Goal: Transaction & Acquisition: Purchase product/service

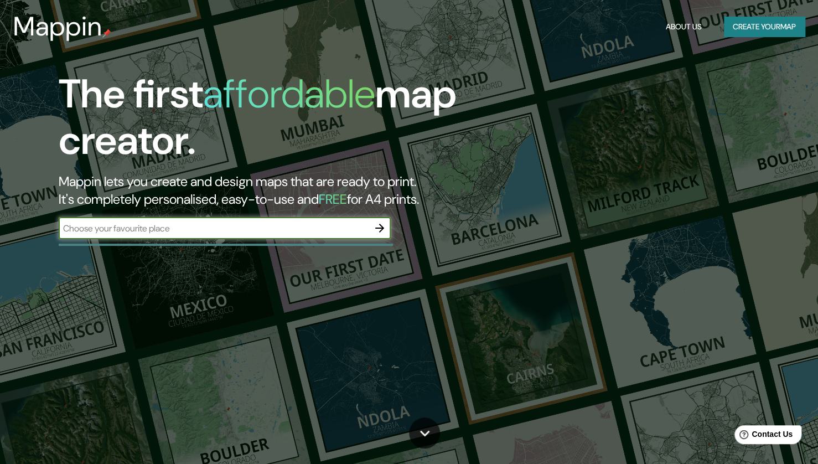
click at [305, 223] on input "text" at bounding box center [214, 228] width 310 height 13
type input "popayan"
click at [385, 225] on icon "button" at bounding box center [379, 227] width 13 height 13
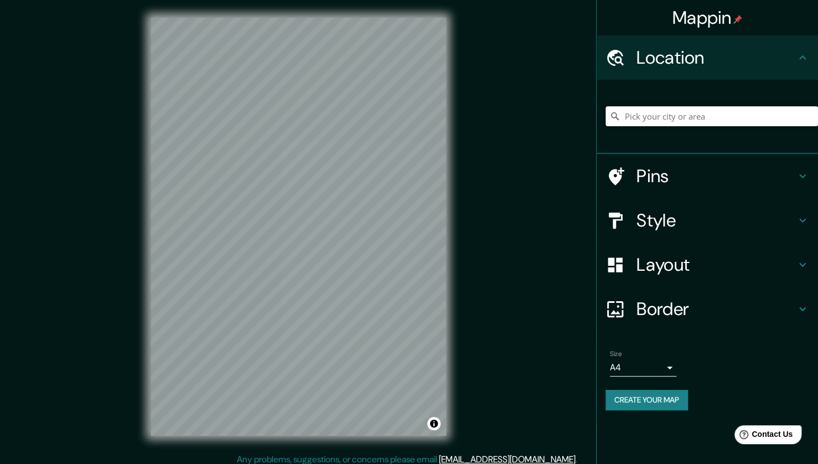
click at [694, 113] on input "Pick your city or area" at bounding box center [712, 116] width 213 height 20
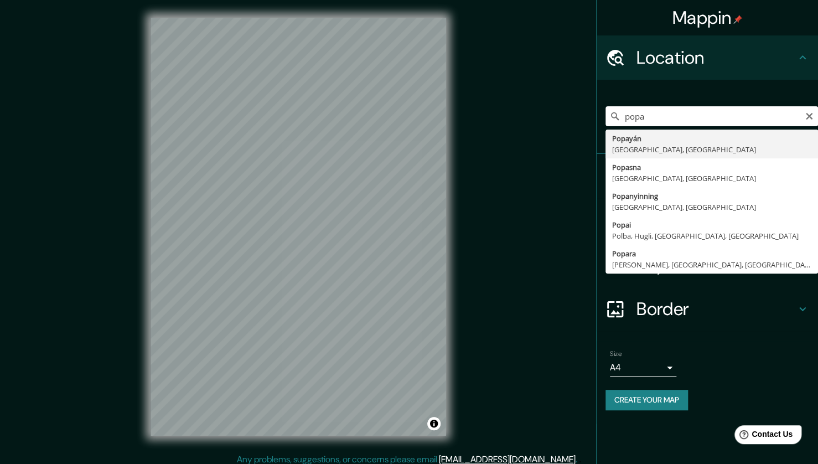
type input "Popayán, [GEOGRAPHIC_DATA], [GEOGRAPHIC_DATA]"
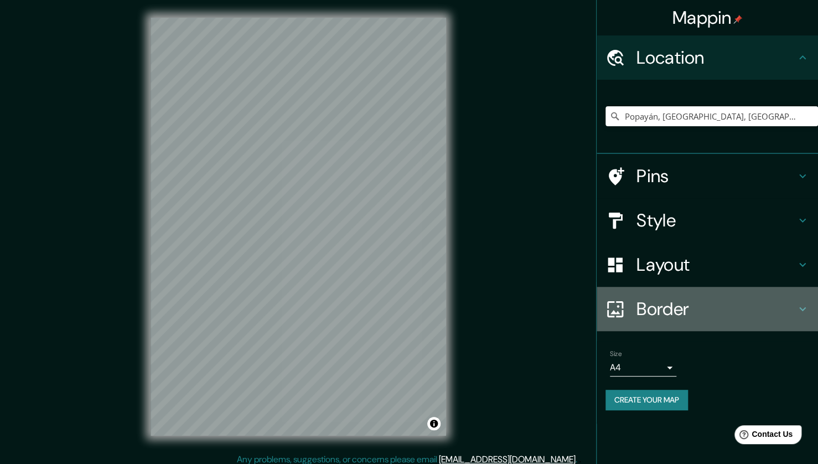
click at [801, 306] on icon at bounding box center [802, 308] width 13 height 13
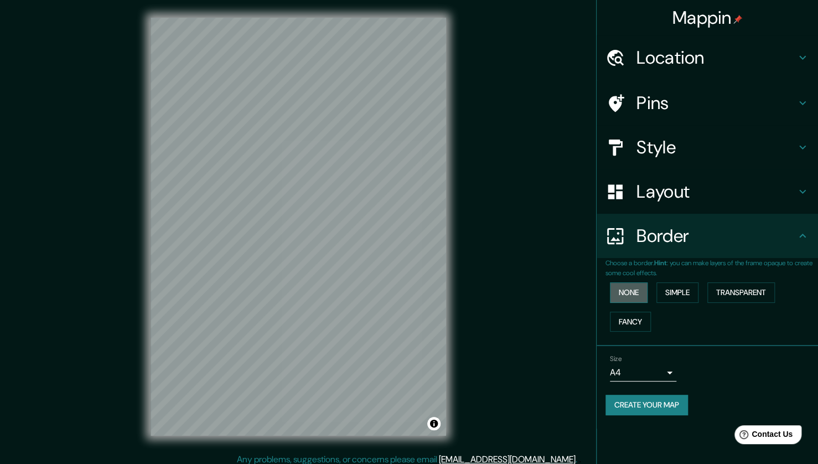
click at [630, 298] on button "None" at bounding box center [629, 292] width 38 height 20
click at [677, 294] on button "Simple" at bounding box center [678, 292] width 42 height 20
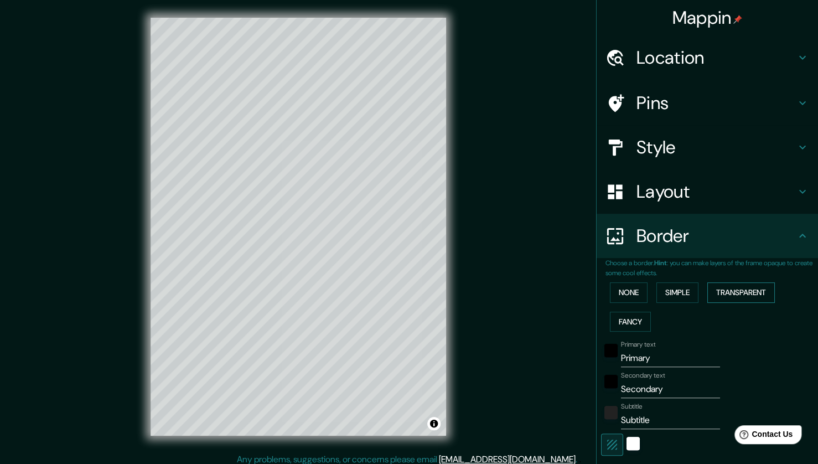
click at [720, 293] on button "Transparent" at bounding box center [742, 292] width 68 height 20
click at [627, 326] on button "Fancy" at bounding box center [630, 322] width 41 height 20
click at [629, 287] on button "None" at bounding box center [629, 292] width 38 height 20
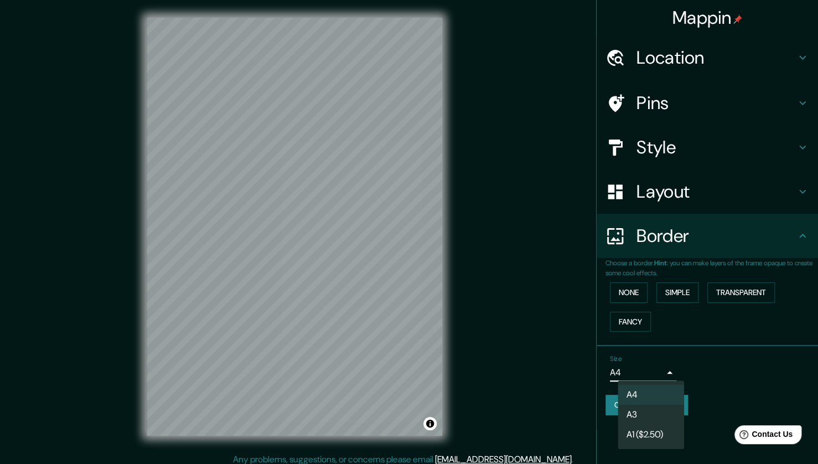
click at [669, 374] on body "Mappin Location [GEOGRAPHIC_DATA], [GEOGRAPHIC_DATA], [GEOGRAPHIC_DATA] Pins St…" at bounding box center [409, 232] width 818 height 464
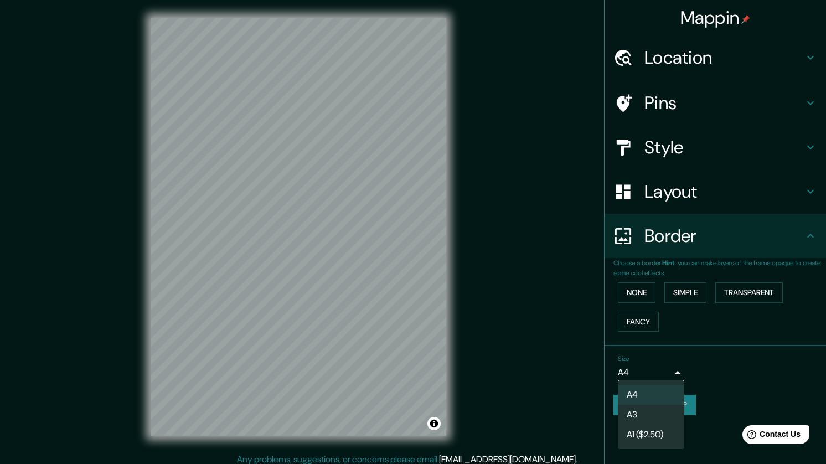
click at [653, 414] on li "A3" at bounding box center [651, 415] width 66 height 20
click at [669, 369] on body "Mappin Location [GEOGRAPHIC_DATA], [GEOGRAPHIC_DATA], [GEOGRAPHIC_DATA] Pins St…" at bounding box center [413, 232] width 826 height 464
click at [661, 427] on li "A1 ($2.50)" at bounding box center [651, 435] width 66 height 20
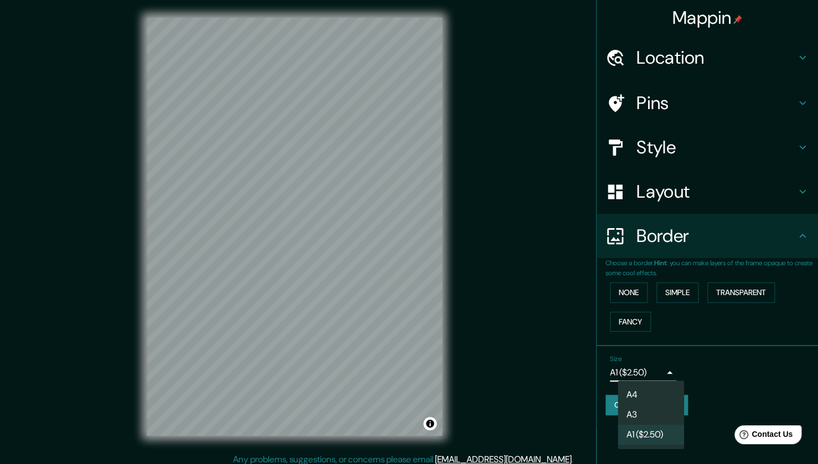
click at [670, 369] on body "Mappin Location [GEOGRAPHIC_DATA], [GEOGRAPHIC_DATA], [GEOGRAPHIC_DATA] Pins St…" at bounding box center [409, 232] width 818 height 464
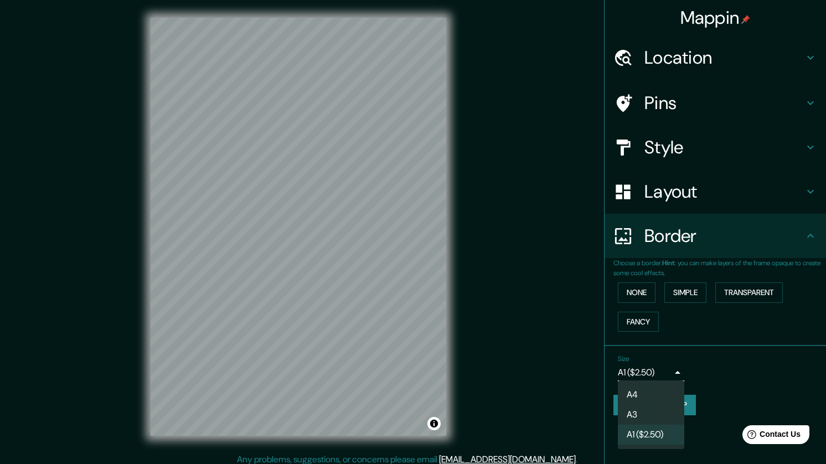
click at [651, 391] on li "A4" at bounding box center [651, 395] width 66 height 20
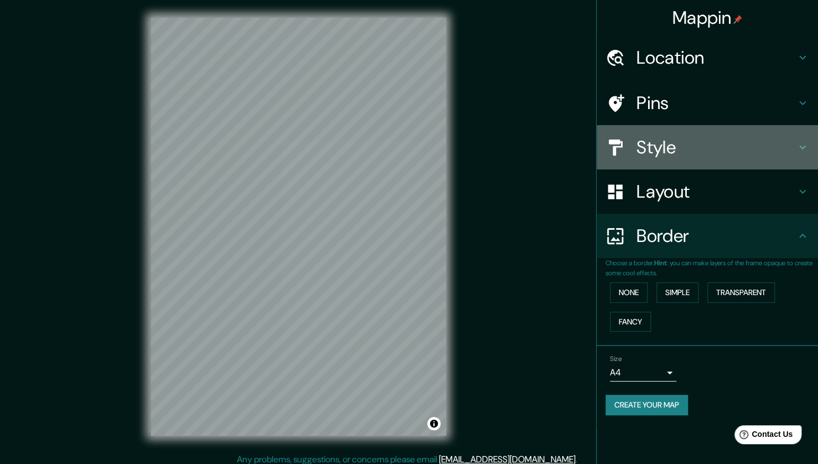
click at [794, 147] on h4 "Style" at bounding box center [716, 147] width 159 height 22
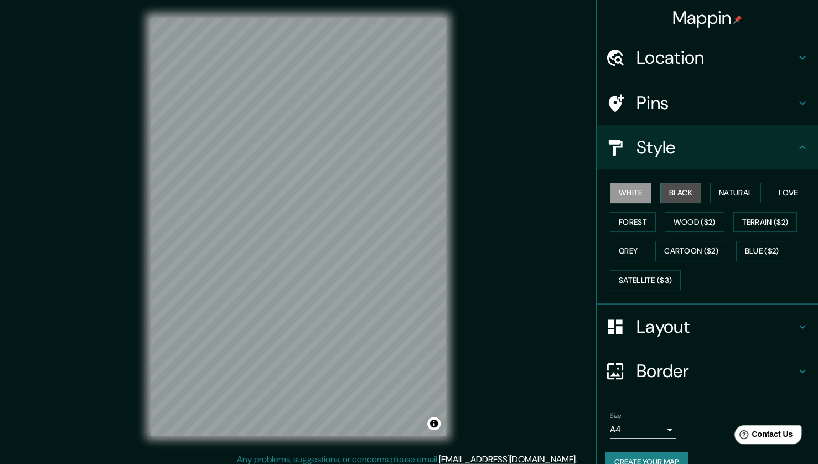
click at [668, 194] on button "Black" at bounding box center [682, 193] width 42 height 20
click at [720, 193] on button "Natural" at bounding box center [735, 193] width 51 height 20
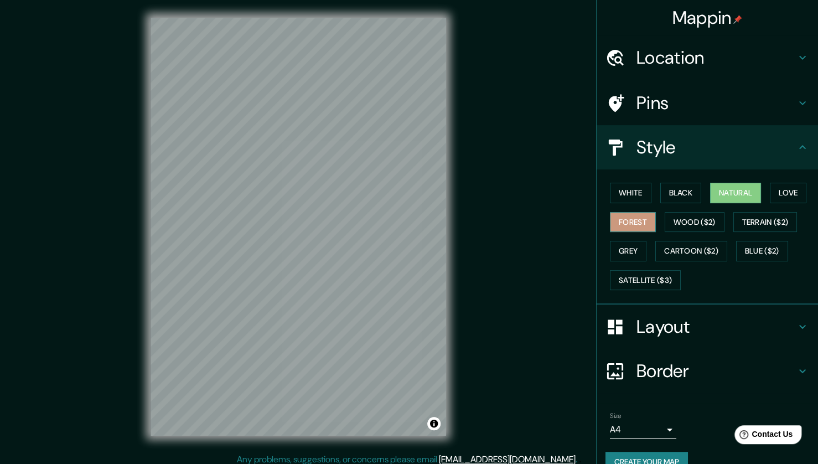
click at [628, 224] on button "Forest" at bounding box center [633, 222] width 46 height 20
click at [695, 219] on button "Wood ($2)" at bounding box center [695, 222] width 60 height 20
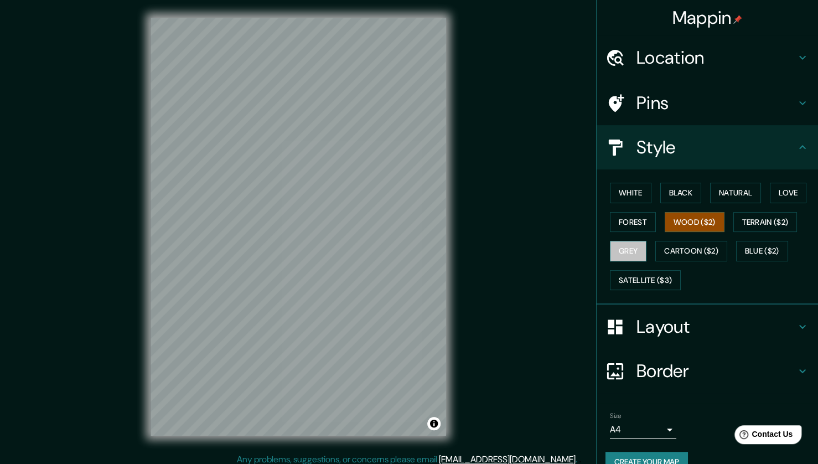
click at [625, 246] on button "Grey" at bounding box center [628, 251] width 37 height 20
click at [770, 192] on button "Love" at bounding box center [788, 193] width 37 height 20
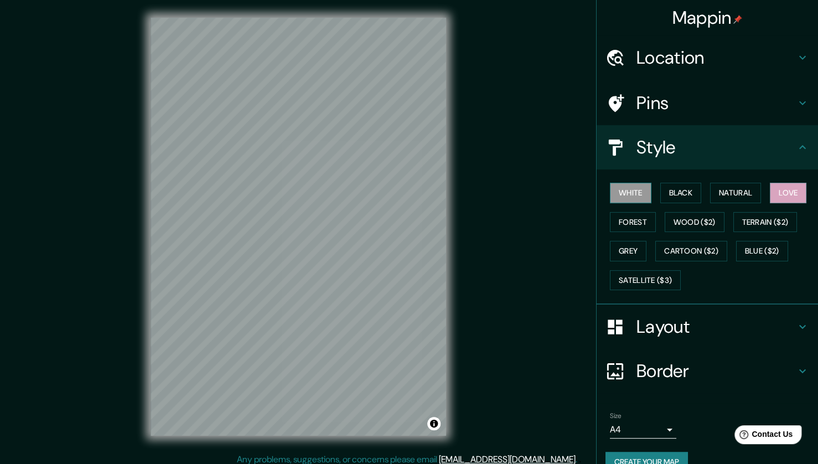
click at [624, 187] on button "White" at bounding box center [631, 193] width 42 height 20
click at [757, 105] on h4 "Pins" at bounding box center [716, 103] width 159 height 22
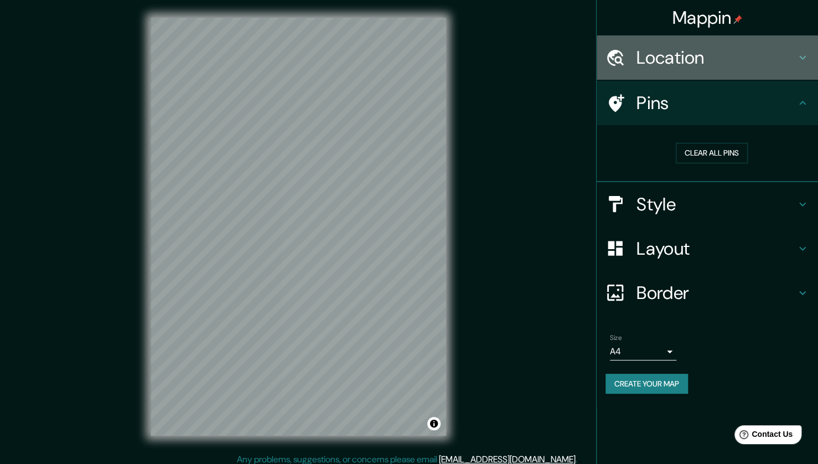
click at [811, 51] on div "Location" at bounding box center [707, 57] width 221 height 44
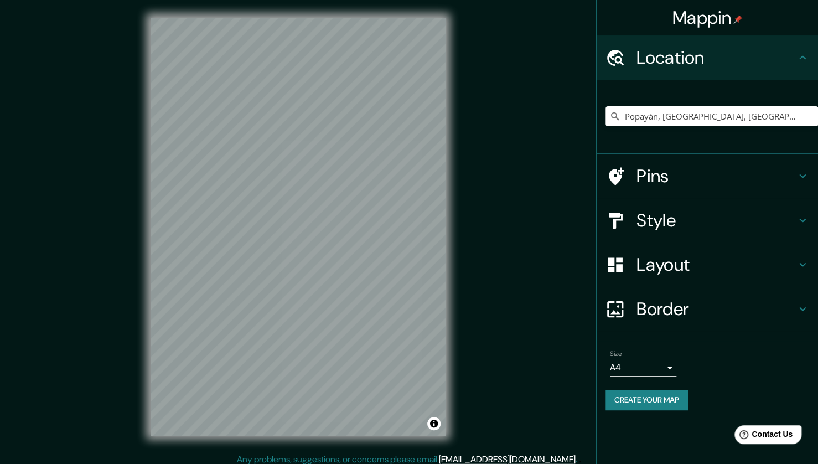
click at [802, 59] on icon at bounding box center [802, 57] width 13 height 13
click at [802, 264] on icon at bounding box center [802, 264] width 13 height 13
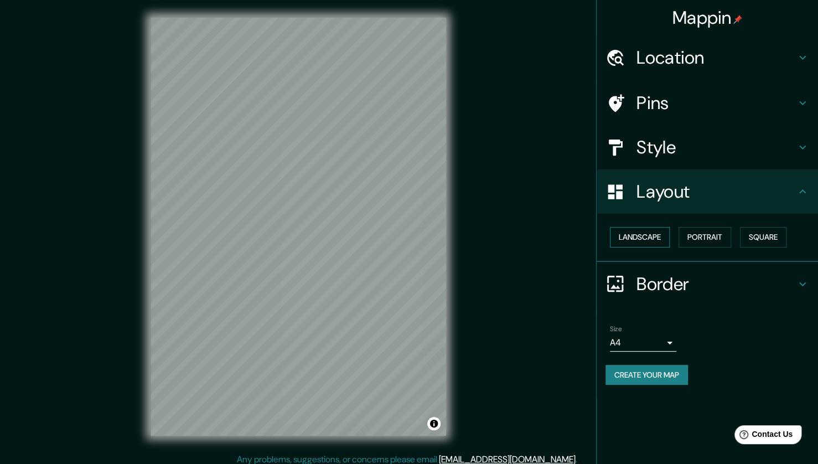
click at [654, 236] on button "Landscape" at bounding box center [640, 237] width 60 height 20
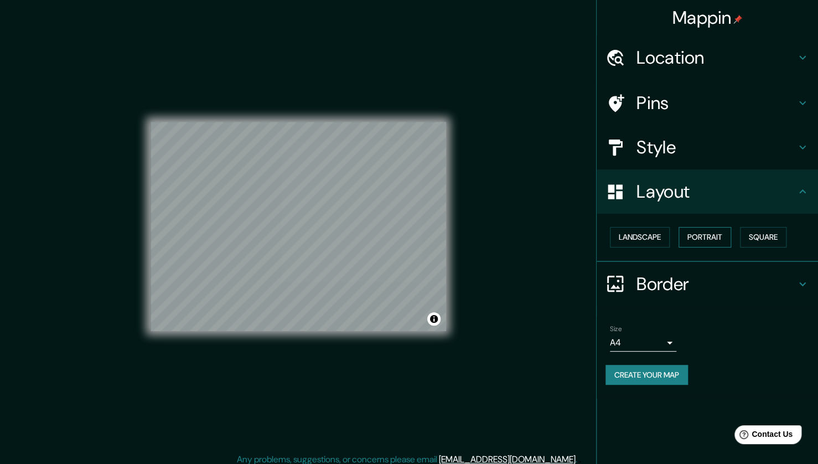
click at [694, 236] on button "Portrait" at bounding box center [705, 237] width 53 height 20
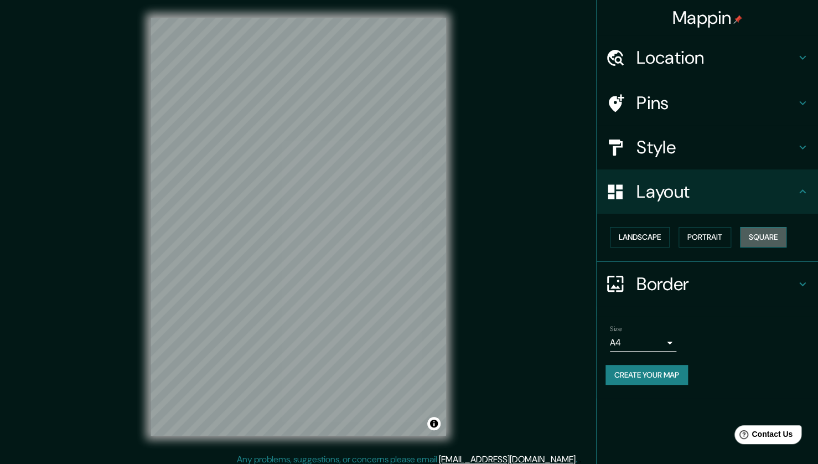
click at [758, 236] on button "Square" at bounding box center [763, 237] width 47 height 20
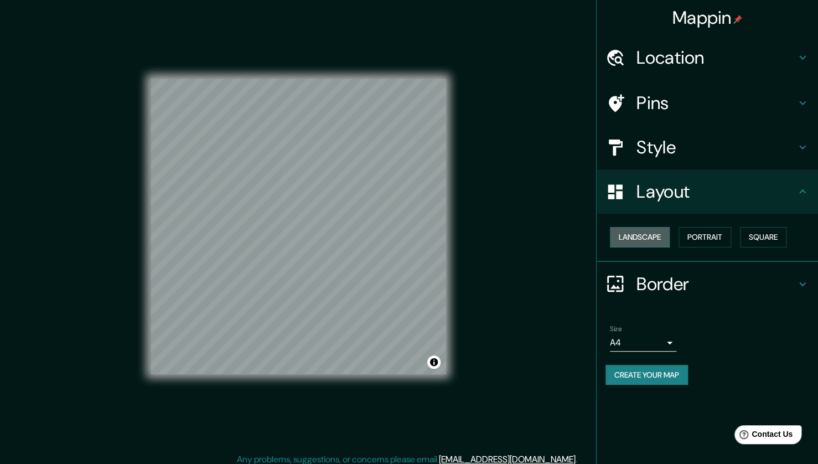
click at [639, 240] on button "Landscape" at bounding box center [640, 237] width 60 height 20
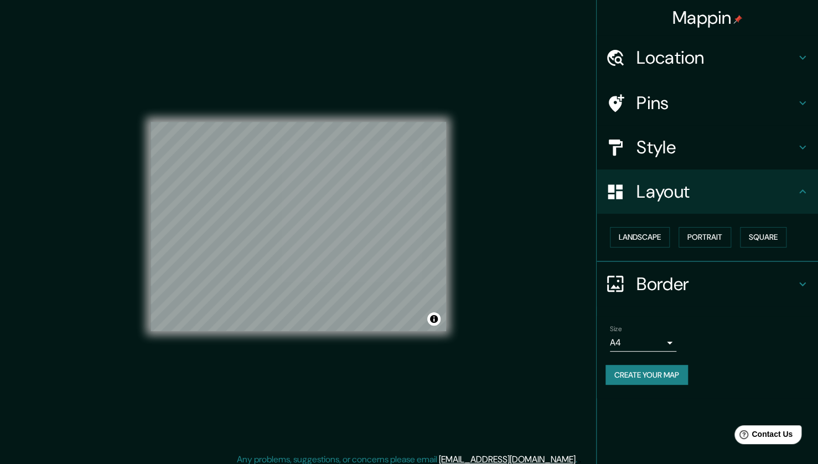
click at [731, 236] on div "Landscape [GEOGRAPHIC_DATA]" at bounding box center [712, 237] width 213 height 29
click at [721, 238] on button "Portrait" at bounding box center [705, 237] width 53 height 20
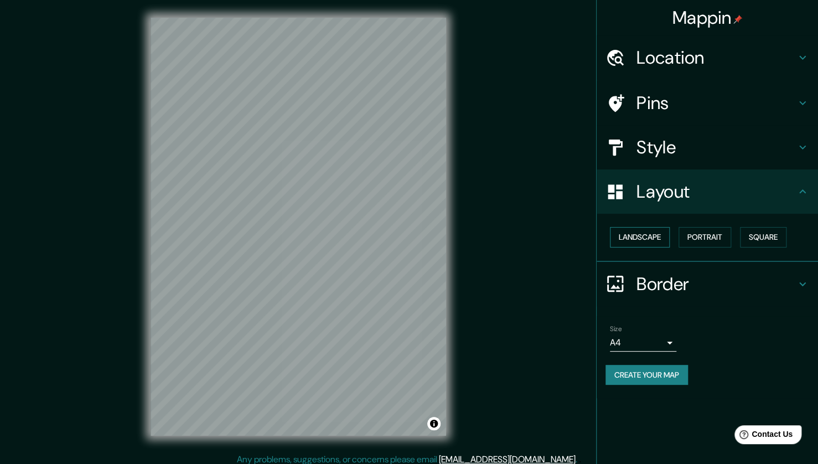
click at [644, 236] on button "Landscape" at bounding box center [640, 237] width 60 height 20
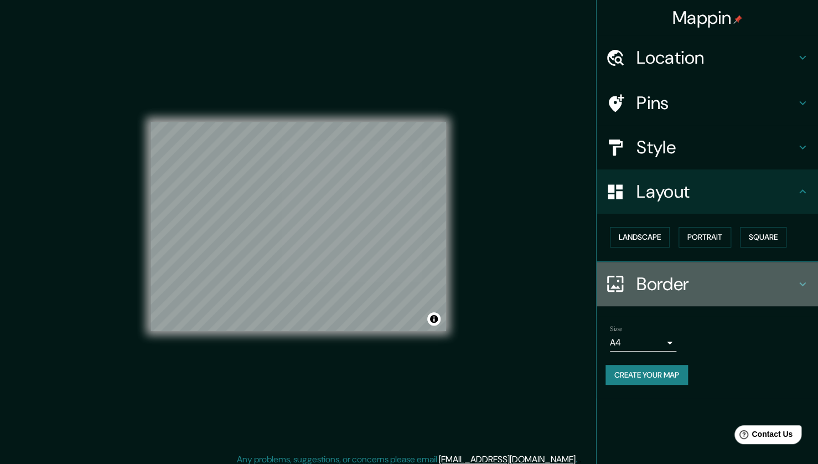
click at [744, 276] on h4 "Border" at bounding box center [716, 284] width 159 height 22
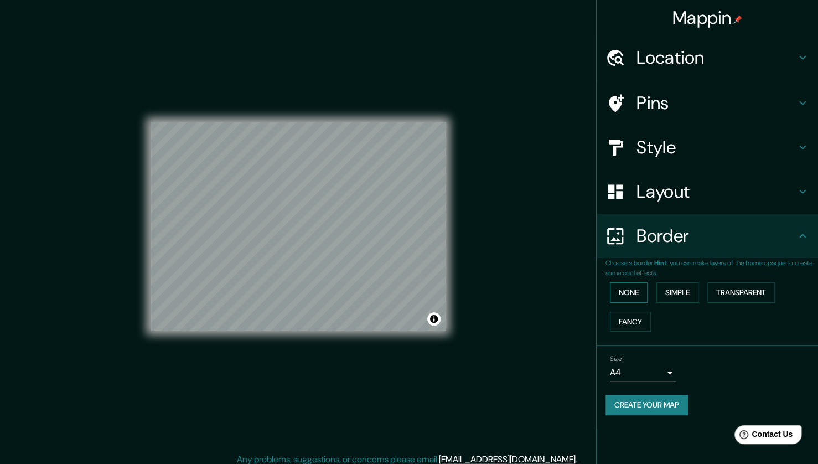
click at [622, 291] on button "None" at bounding box center [629, 292] width 38 height 20
click at [665, 292] on button "Simple" at bounding box center [678, 292] width 42 height 20
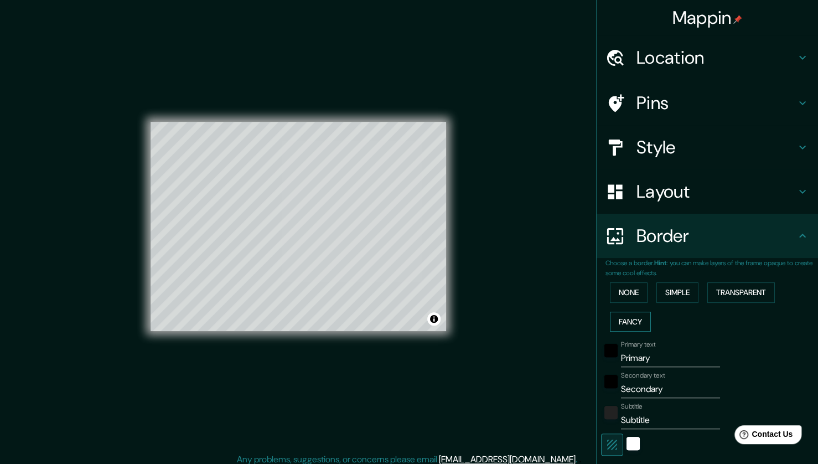
click at [631, 325] on button "Fancy" at bounding box center [630, 322] width 41 height 20
click at [634, 298] on button "None" at bounding box center [629, 292] width 38 height 20
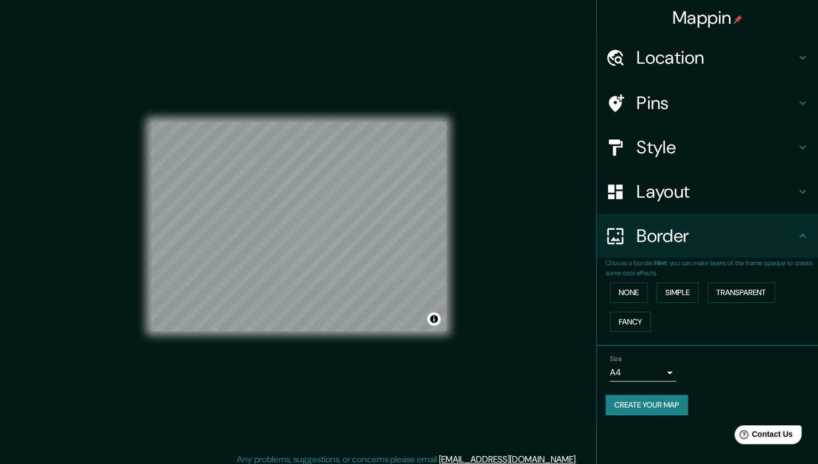
click at [671, 149] on h4 "Style" at bounding box center [716, 147] width 159 height 22
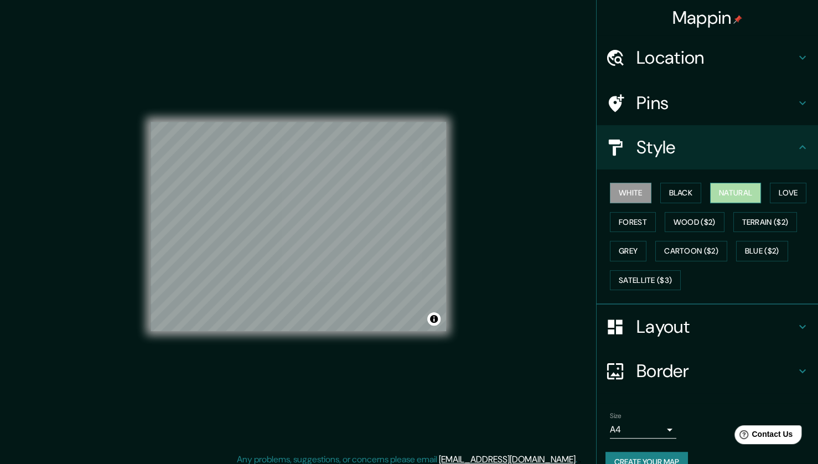
click at [722, 189] on button "Natural" at bounding box center [735, 193] width 51 height 20
click at [799, 146] on icon at bounding box center [802, 147] width 7 height 4
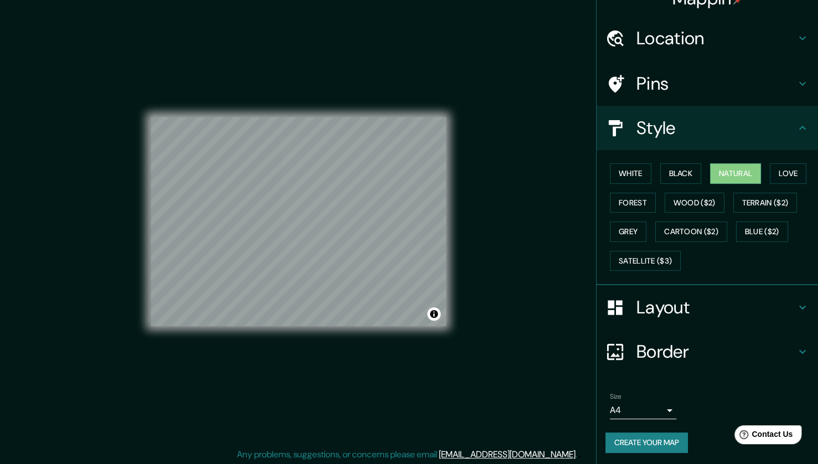
scroll to position [7, 0]
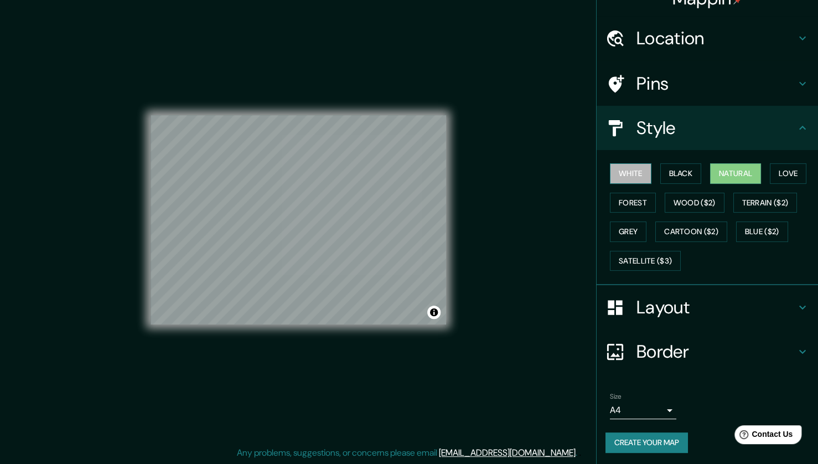
click at [622, 176] on button "White" at bounding box center [631, 173] width 42 height 20
click at [713, 169] on button "Natural" at bounding box center [735, 173] width 51 height 20
click at [645, 440] on button "Create your map" at bounding box center [647, 442] width 82 height 20
click at [656, 443] on button "Create your map" at bounding box center [647, 442] width 82 height 20
click at [627, 443] on button "Create your map" at bounding box center [647, 442] width 82 height 20
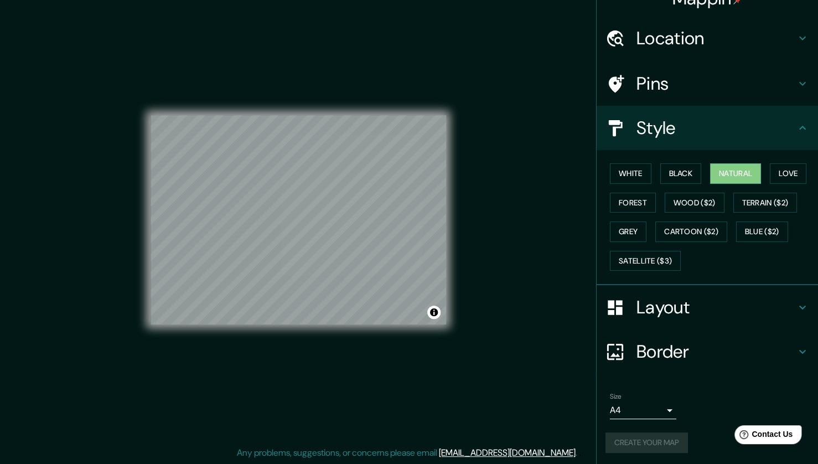
click at [627, 443] on div "Create your map" at bounding box center [708, 442] width 204 height 20
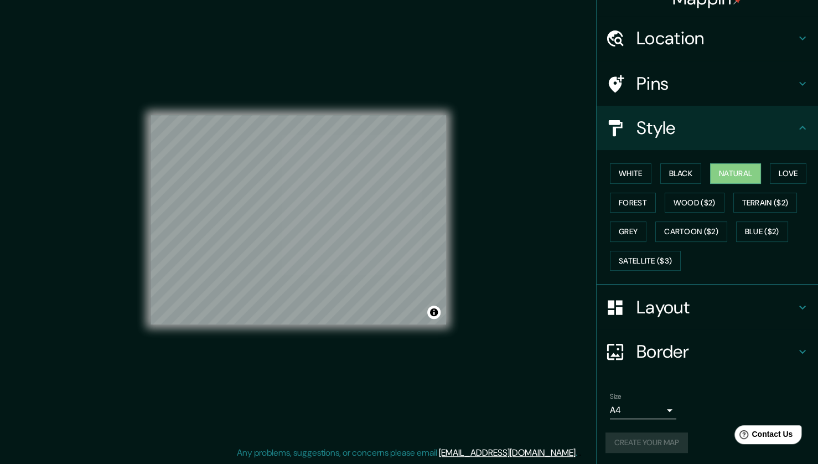
click at [627, 443] on div "Create your map" at bounding box center [708, 442] width 204 height 20
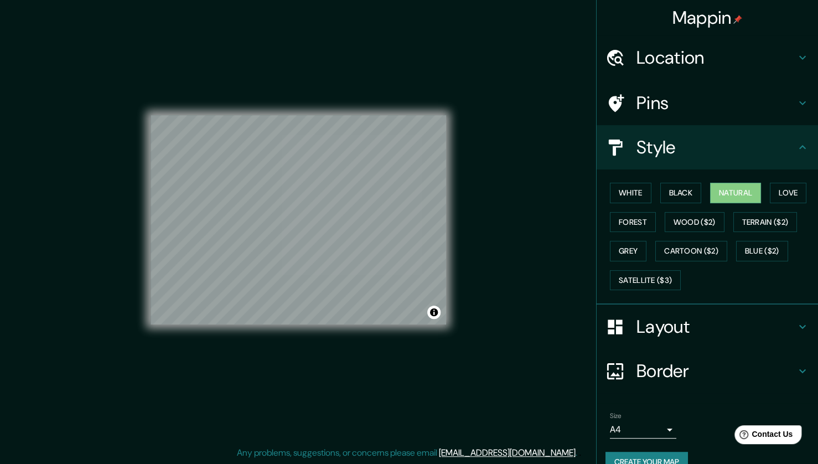
scroll to position [19, 0]
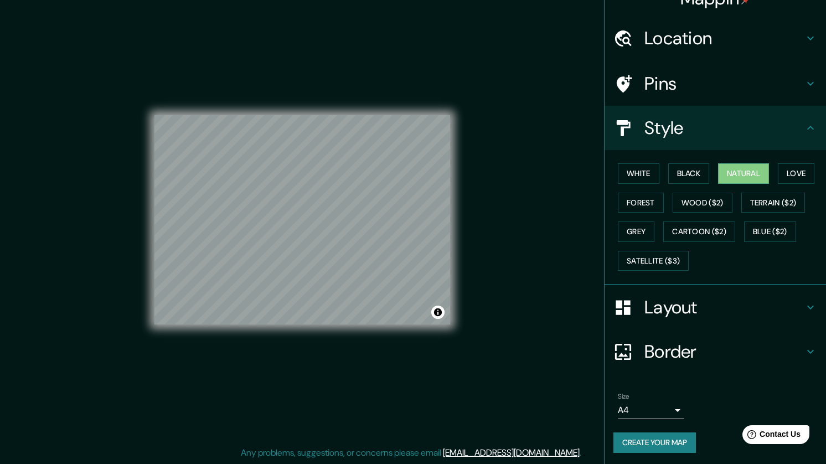
click at [659, 407] on body "Mappin Location [GEOGRAPHIC_DATA], [GEOGRAPHIC_DATA], [GEOGRAPHIC_DATA] Pins St…" at bounding box center [413, 225] width 826 height 464
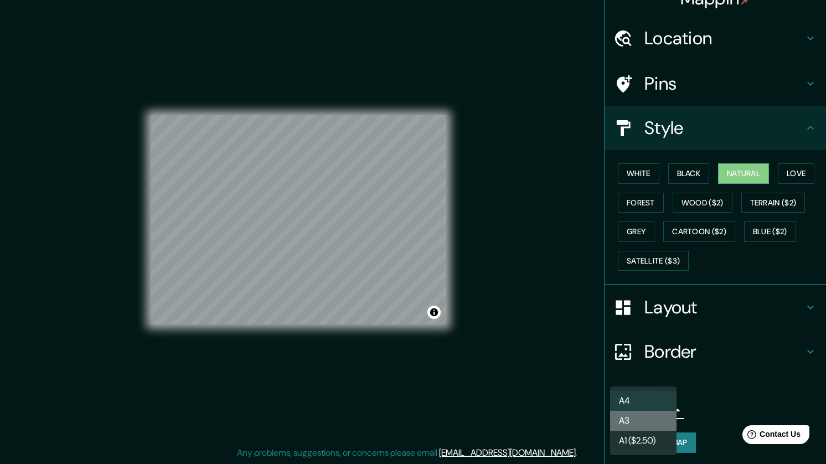
click at [649, 424] on li "A3" at bounding box center [643, 421] width 66 height 20
click at [644, 413] on body "Mappin Location [GEOGRAPHIC_DATA], [GEOGRAPHIC_DATA], [GEOGRAPHIC_DATA] Pins St…" at bounding box center [413, 225] width 826 height 464
click at [644, 396] on li "A4" at bounding box center [643, 401] width 66 height 20
click at [644, 409] on body "Mappin Location [GEOGRAPHIC_DATA], [GEOGRAPHIC_DATA], [GEOGRAPHIC_DATA] Pins St…" at bounding box center [413, 225] width 826 height 464
click at [642, 417] on li "A3" at bounding box center [643, 421] width 66 height 20
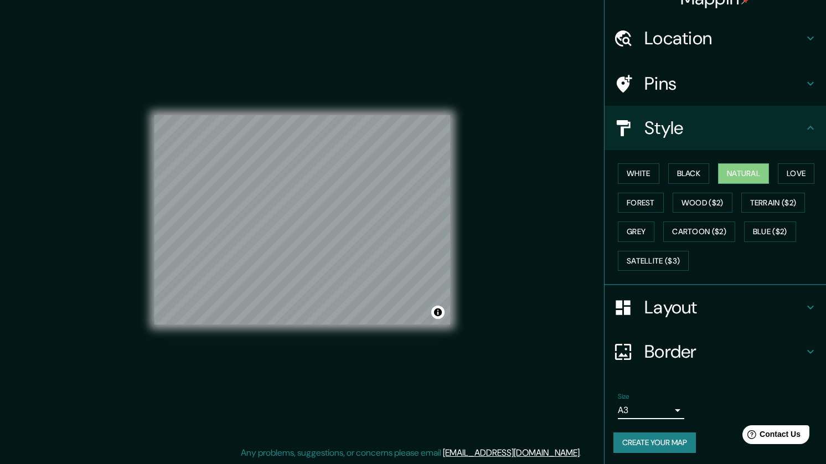
click at [637, 410] on body "Mappin Location [GEOGRAPHIC_DATA], [GEOGRAPHIC_DATA], [GEOGRAPHIC_DATA] Pins St…" at bounding box center [413, 225] width 826 height 464
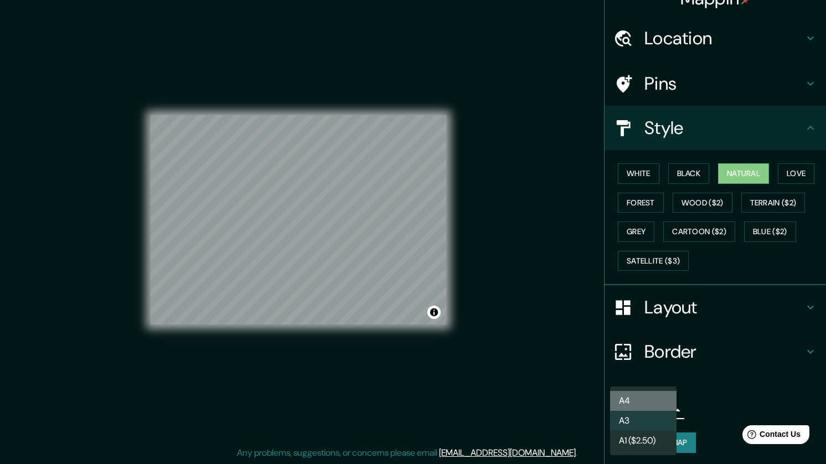
click at [637, 401] on li "A4" at bounding box center [643, 401] width 66 height 20
type input "single"
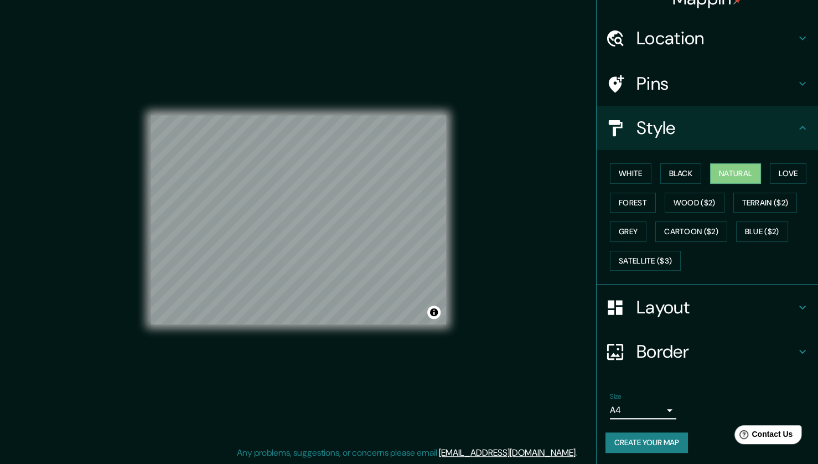
click at [658, 443] on button "Create your map" at bounding box center [647, 442] width 82 height 20
click at [796, 126] on icon at bounding box center [802, 127] width 13 height 13
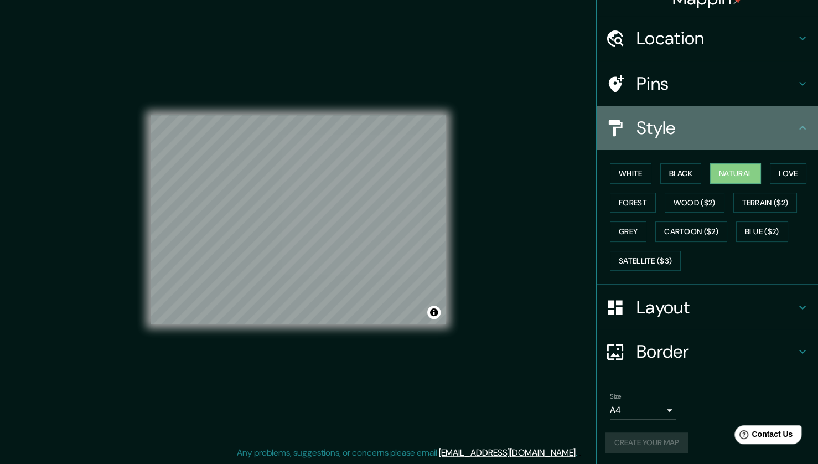
click at [796, 127] on icon at bounding box center [802, 127] width 13 height 13
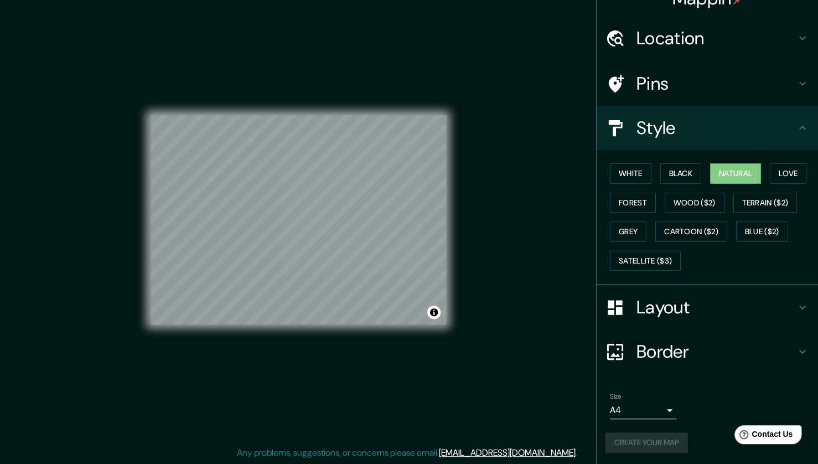
click at [797, 130] on icon at bounding box center [802, 127] width 13 height 13
click at [796, 130] on icon at bounding box center [802, 127] width 13 height 13
click at [796, 125] on icon at bounding box center [802, 127] width 13 height 13
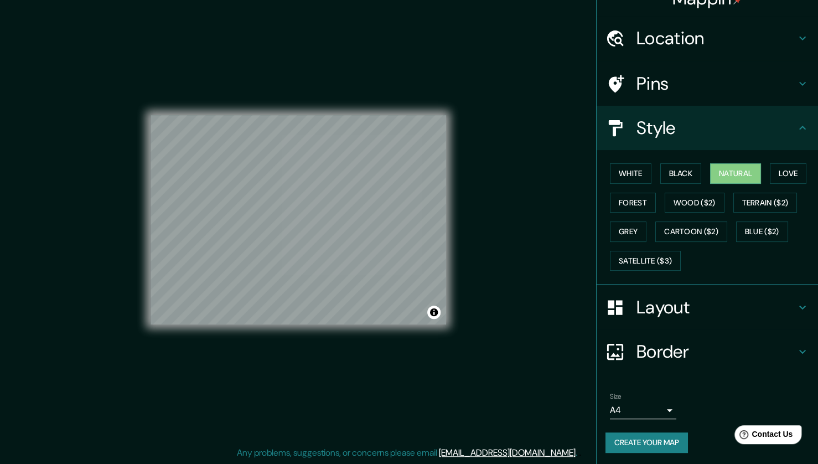
click at [796, 126] on icon at bounding box center [802, 127] width 13 height 13
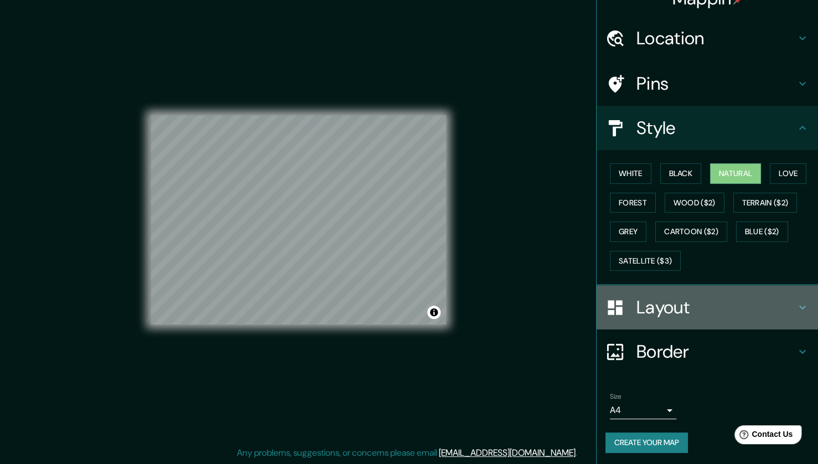
click at [796, 307] on icon at bounding box center [802, 307] width 13 height 13
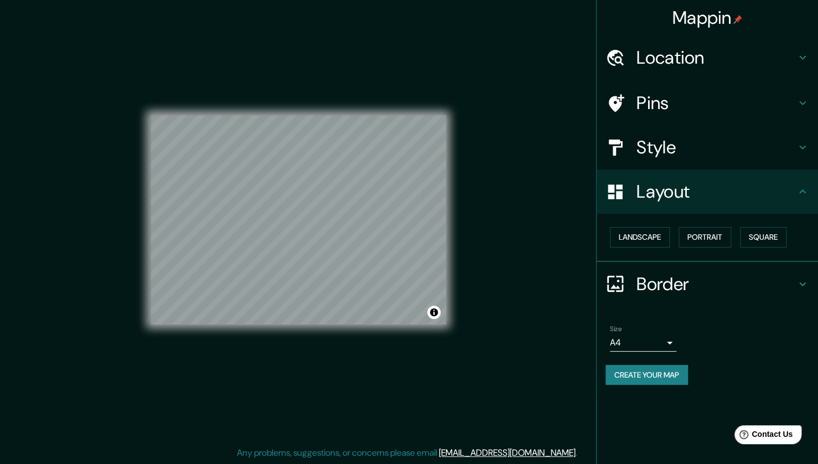
click at [797, 285] on icon at bounding box center [802, 283] width 13 height 13
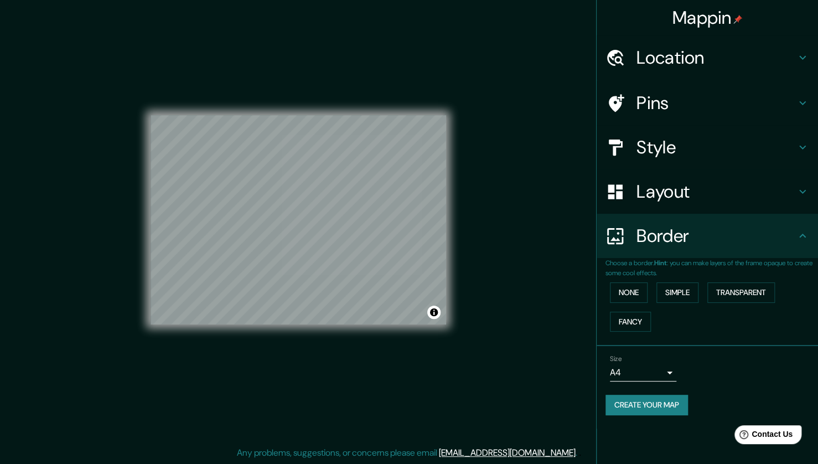
click at [661, 402] on button "Create your map" at bounding box center [647, 405] width 82 height 20
drag, startPoint x: 492, startPoint y: 313, endPoint x: 620, endPoint y: 426, distance: 170.2
click at [620, 426] on li "Size A4 single Create your map" at bounding box center [707, 387] width 221 height 82
click at [591, 412] on div "Mappin Location [GEOGRAPHIC_DATA], [GEOGRAPHIC_DATA], [GEOGRAPHIC_DATA] Pins St…" at bounding box center [409, 228] width 818 height 471
click at [615, 405] on div "Create your map" at bounding box center [708, 405] width 204 height 20
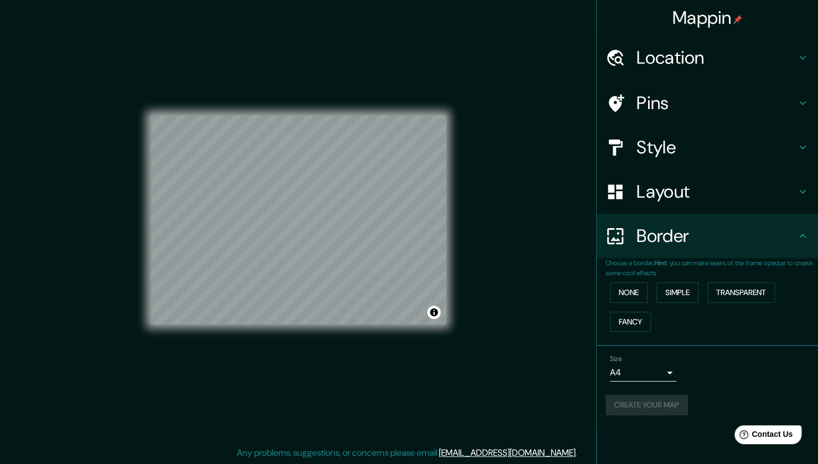
click at [615, 405] on div "Create your map" at bounding box center [708, 405] width 204 height 20
click at [615, 405] on button "Create your map" at bounding box center [647, 405] width 82 height 20
click at [615, 405] on div "Create your map" at bounding box center [708, 405] width 204 height 20
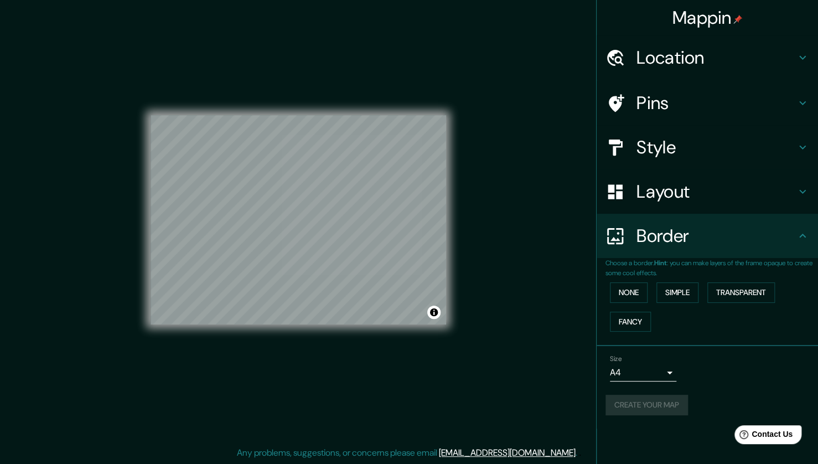
click at [615, 405] on div "Create your map" at bounding box center [708, 405] width 204 height 20
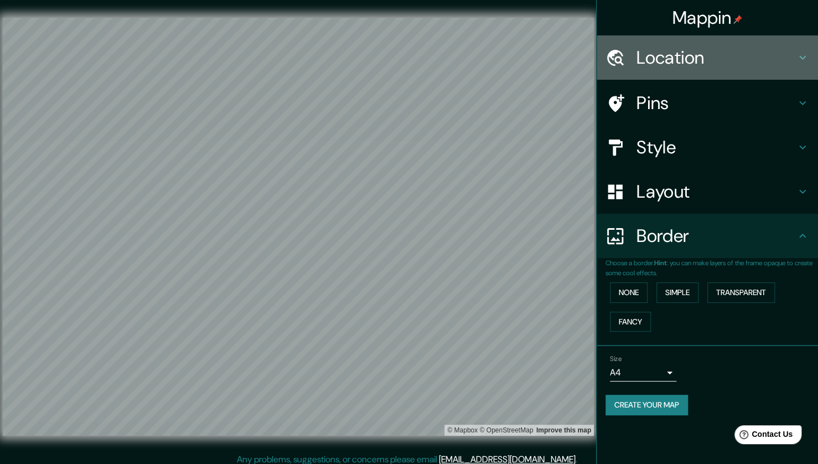
click at [677, 57] on h4 "Location" at bounding box center [716, 58] width 159 height 22
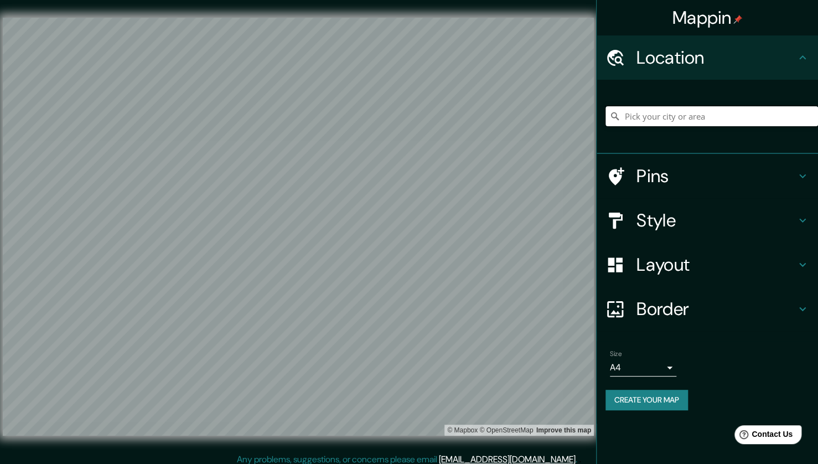
click at [644, 112] on input "Pick your city or area" at bounding box center [712, 116] width 213 height 20
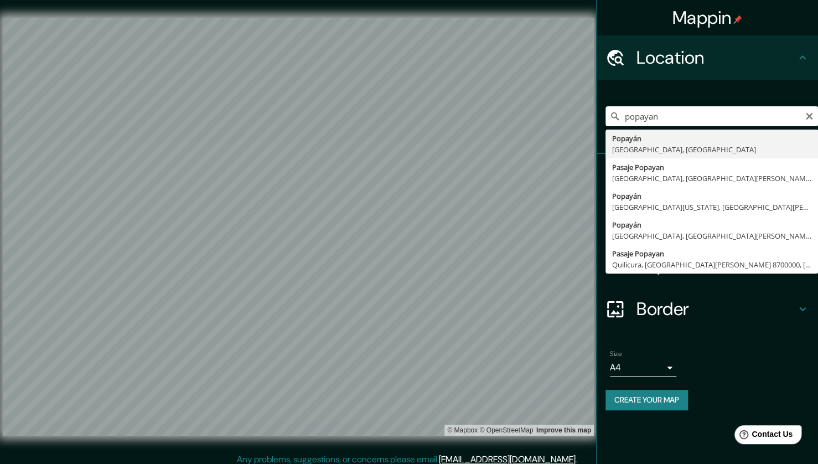
type input "Popayán, [GEOGRAPHIC_DATA], [GEOGRAPHIC_DATA]"
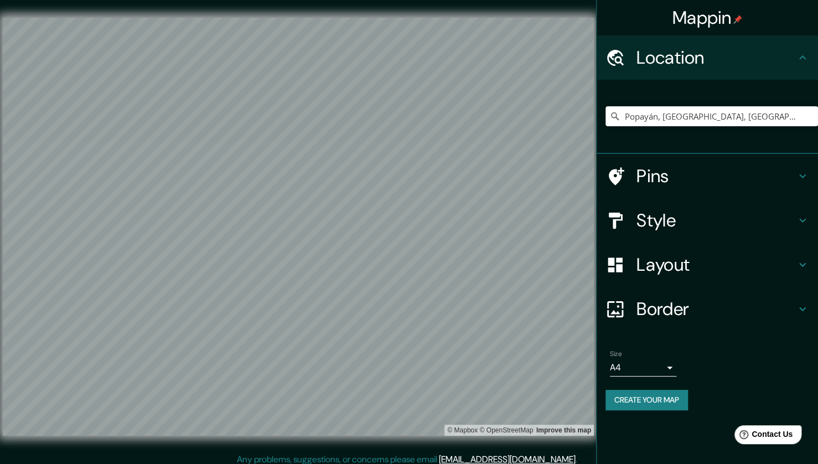
click at [661, 395] on button "Create your map" at bounding box center [647, 400] width 82 height 20
drag, startPoint x: 596, startPoint y: 324, endPoint x: 658, endPoint y: 416, distance: 110.7
click at [658, 416] on div "Size A4 single Create your map" at bounding box center [708, 382] width 204 height 74
click at [652, 398] on button "Create your map" at bounding box center [647, 400] width 82 height 20
click at [652, 398] on div "Create your map" at bounding box center [708, 400] width 204 height 20
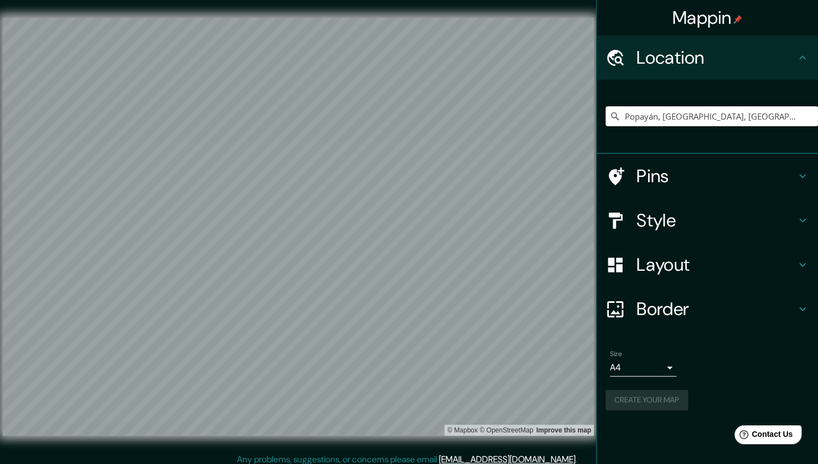
click at [652, 398] on div "Create your map" at bounding box center [708, 400] width 204 height 20
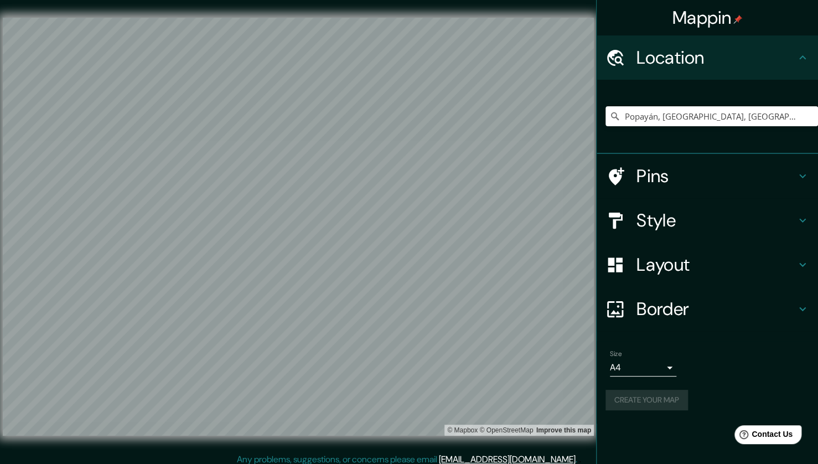
click at [652, 398] on div "Create your map" at bounding box center [708, 400] width 204 height 20
click at [775, 72] on div "Location" at bounding box center [707, 57] width 221 height 44
click at [803, 60] on icon at bounding box center [802, 57] width 13 height 13
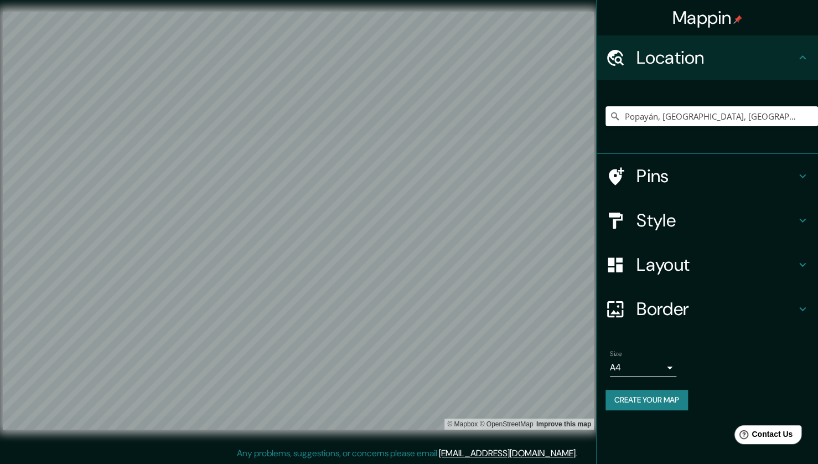
scroll to position [7, 0]
click at [664, 404] on button "Create your map" at bounding box center [647, 400] width 82 height 20
click at [664, 404] on div "Create your map" at bounding box center [708, 400] width 204 height 20
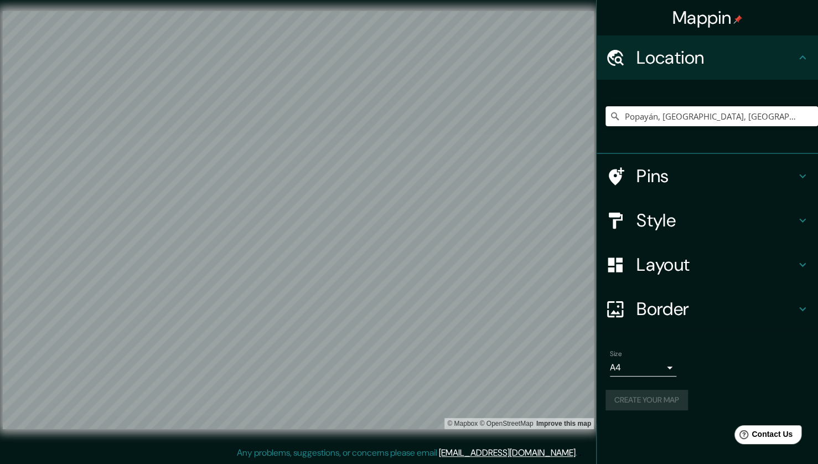
click at [664, 404] on div "Create your map" at bounding box center [708, 400] width 204 height 20
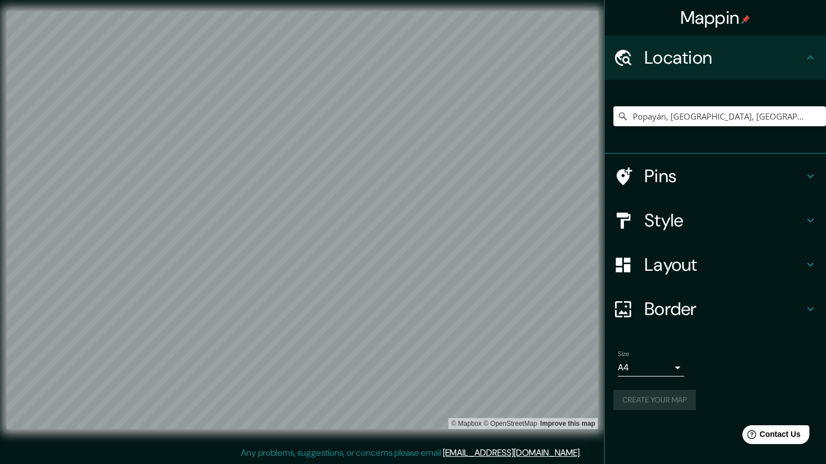
click at [667, 368] on body "Mappin Location [GEOGRAPHIC_DATA], [GEOGRAPHIC_DATA], [GEOGRAPHIC_DATA] Pins St…" at bounding box center [413, 225] width 826 height 464
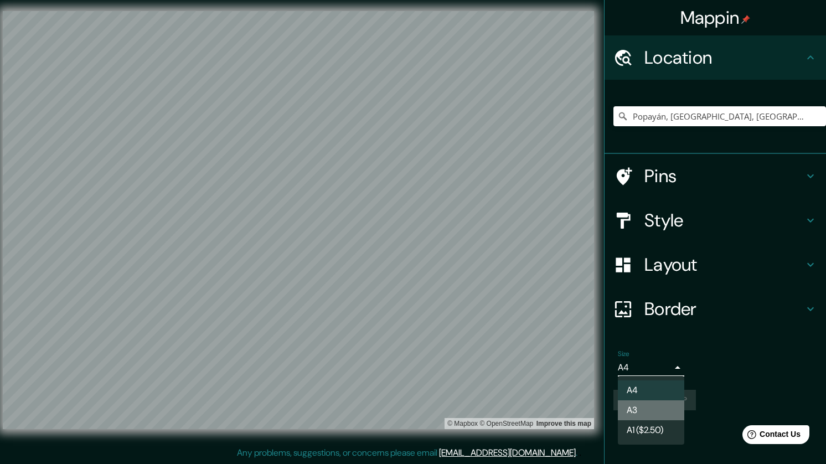
click at [651, 409] on li "A3" at bounding box center [651, 410] width 66 height 20
type input "a4"
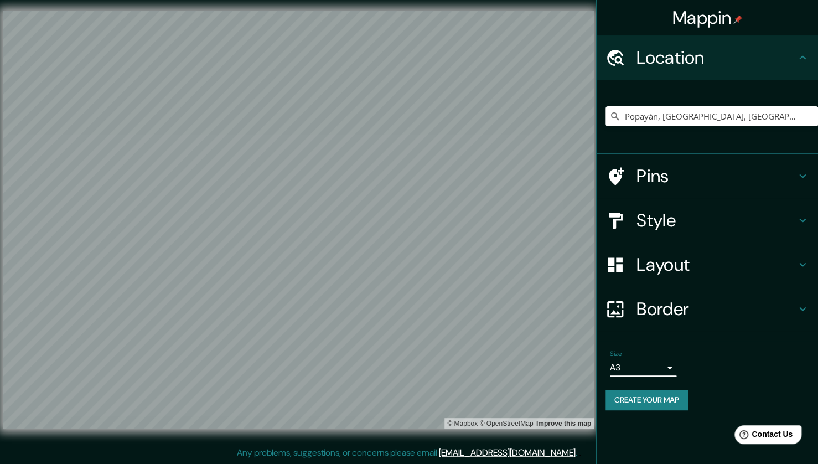
click at [656, 399] on button "Create your map" at bounding box center [647, 400] width 82 height 20
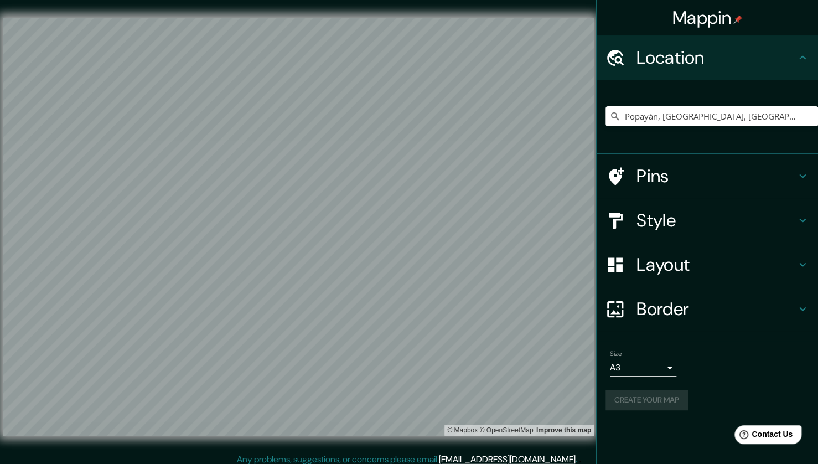
scroll to position [0, 0]
click at [638, 398] on button "Create your map" at bounding box center [647, 400] width 82 height 20
click at [638, 398] on div "Create your map" at bounding box center [708, 400] width 204 height 20
